Goal: Task Accomplishment & Management: Manage account settings

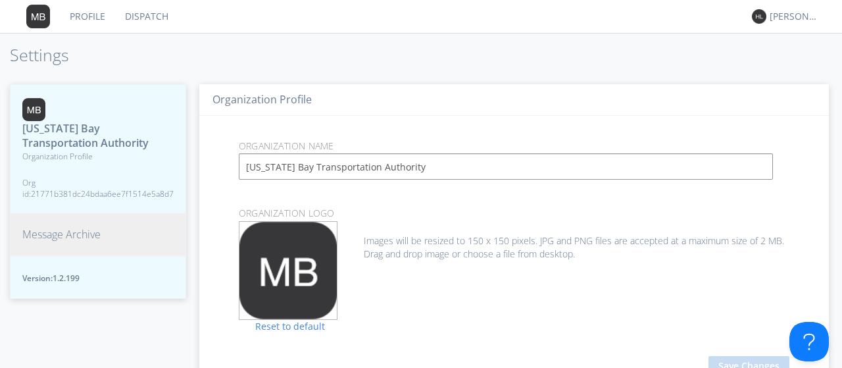
click at [47, 228] on span "Message Archive" at bounding box center [61, 234] width 78 height 15
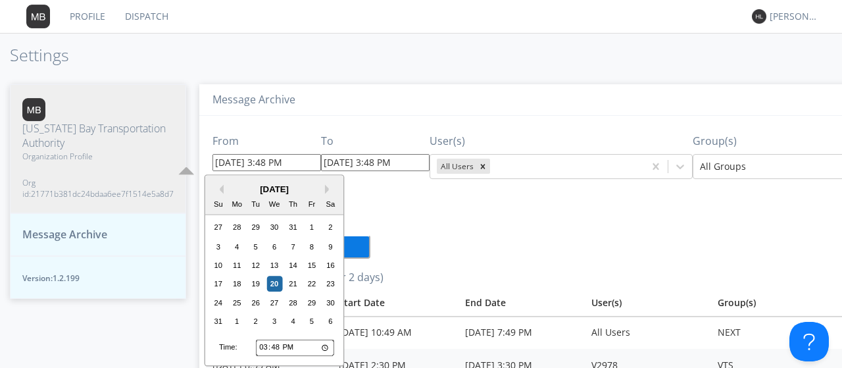
click at [251, 166] on input "[DATE] 3:48 PM" at bounding box center [266, 162] width 109 height 17
click at [222, 185] on button "Previous Month" at bounding box center [218, 189] width 9 height 9
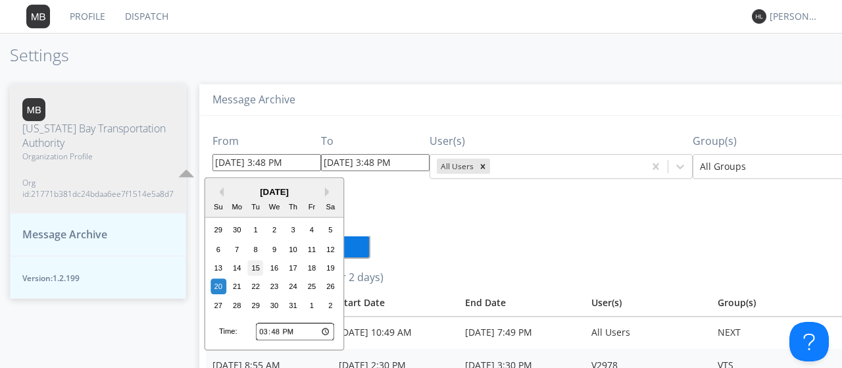
click at [252, 269] on div "15" at bounding box center [256, 268] width 16 height 16
type input "[DATE] 3:48 PM"
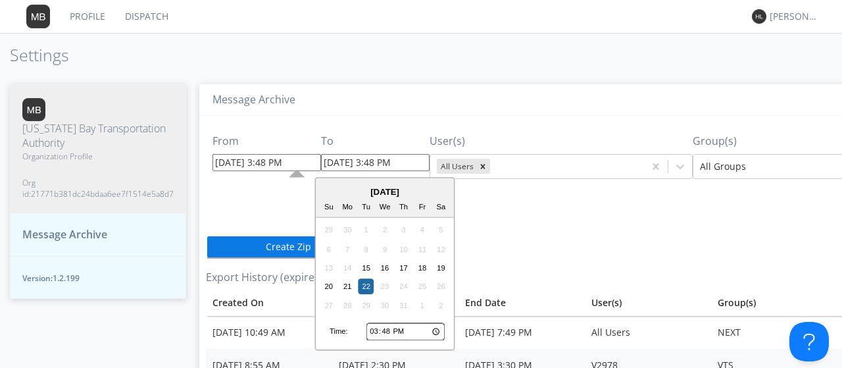
click at [345, 160] on input "[DATE] 3:48 PM" at bounding box center [375, 162] width 109 height 17
click at [366, 263] on div "15" at bounding box center [366, 268] width 16 height 16
type input "[DATE] 3:48 PM"
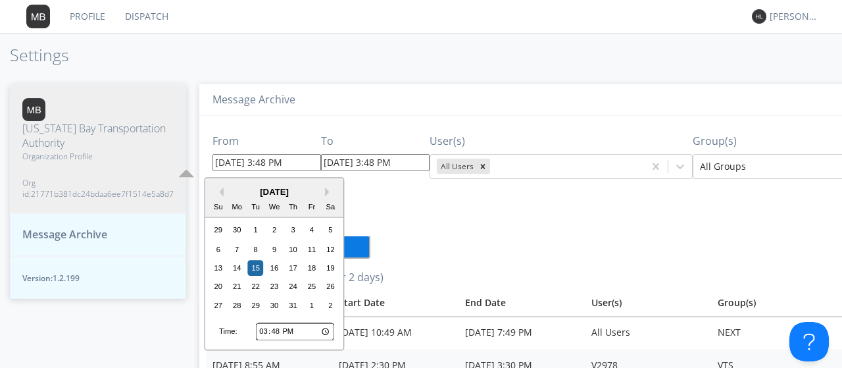
click at [259, 160] on input "[DATE] 3:48 PM" at bounding box center [266, 162] width 109 height 17
type input "[DATE] 5:48 PM"
click at [272, 164] on input "[DATE] 5:48 PM" at bounding box center [266, 162] width 109 height 17
type input "[DATE] 5:4 PM"
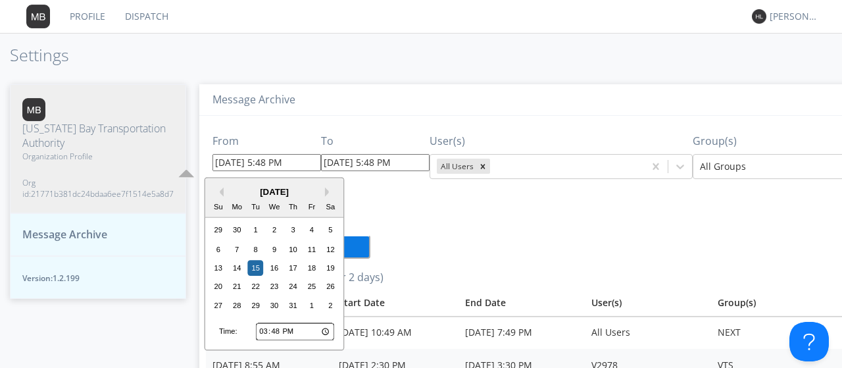
type input "[DATE] 5:04 PM"
type input "[DATE] 5:45 PM"
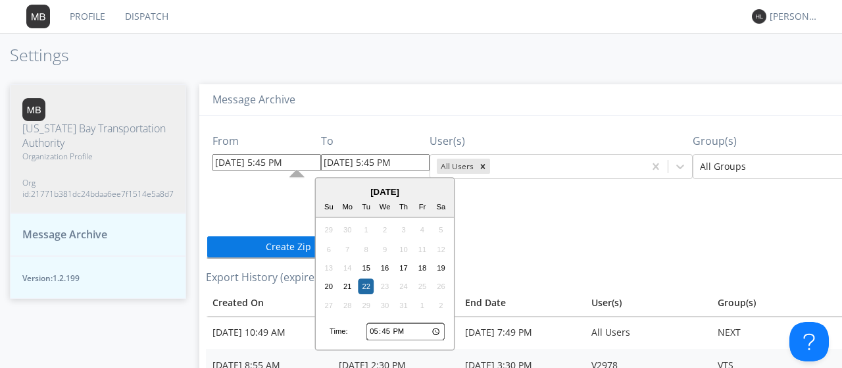
click at [352, 164] on input "[DATE] 5:45 PM" at bounding box center [375, 162] width 109 height 17
click at [364, 265] on div "15" at bounding box center [366, 268] width 16 height 16
click at [370, 164] on input "[DATE] 5:45 PM" at bounding box center [375, 162] width 109 height 17
type input "[DATE] 6:45 PM"
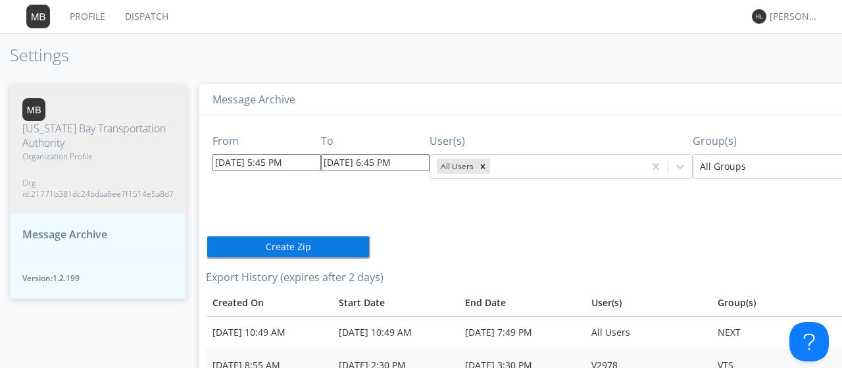
click at [299, 244] on button "Create Zip" at bounding box center [288, 247] width 164 height 24
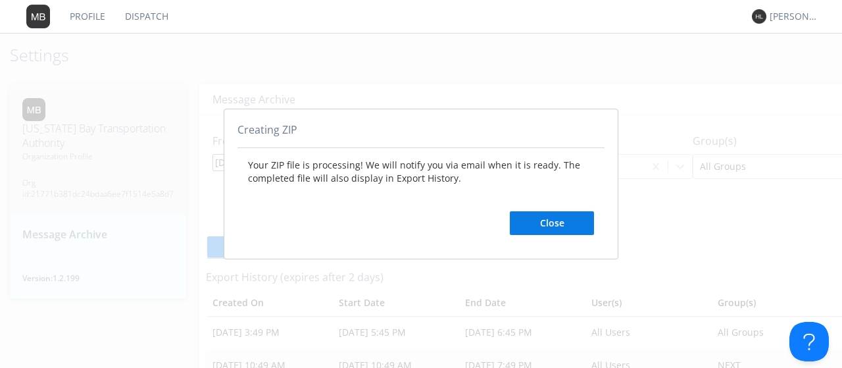
click at [561, 216] on button "Close" at bounding box center [552, 223] width 84 height 24
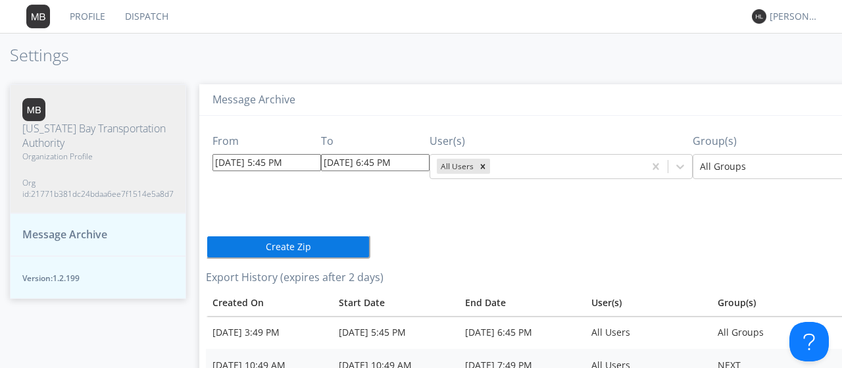
scroll to position [0, 137]
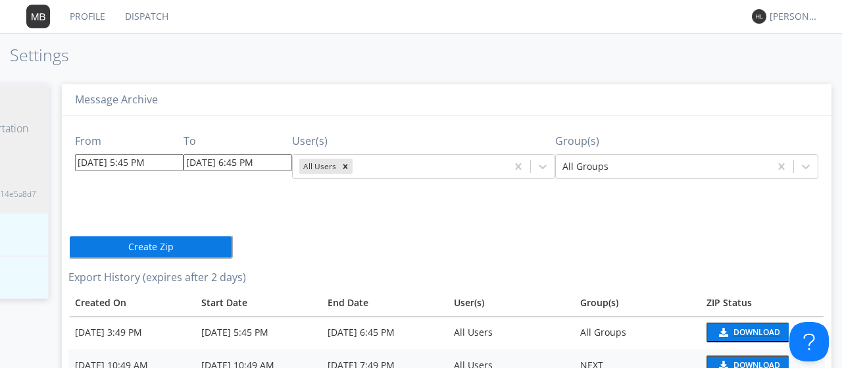
click at [717, 333] on img at bounding box center [722, 332] width 11 height 9
